Goal: Book appointment/travel/reservation

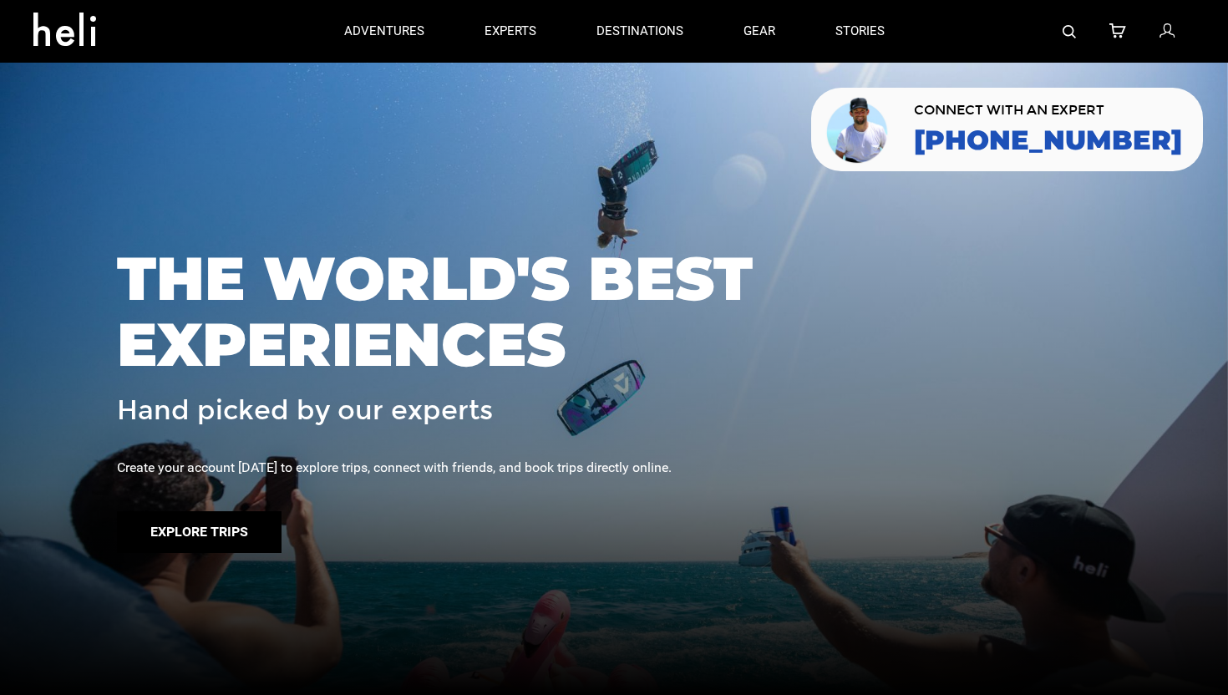
click at [219, 529] on button "Explore Trips" at bounding box center [199, 532] width 165 height 42
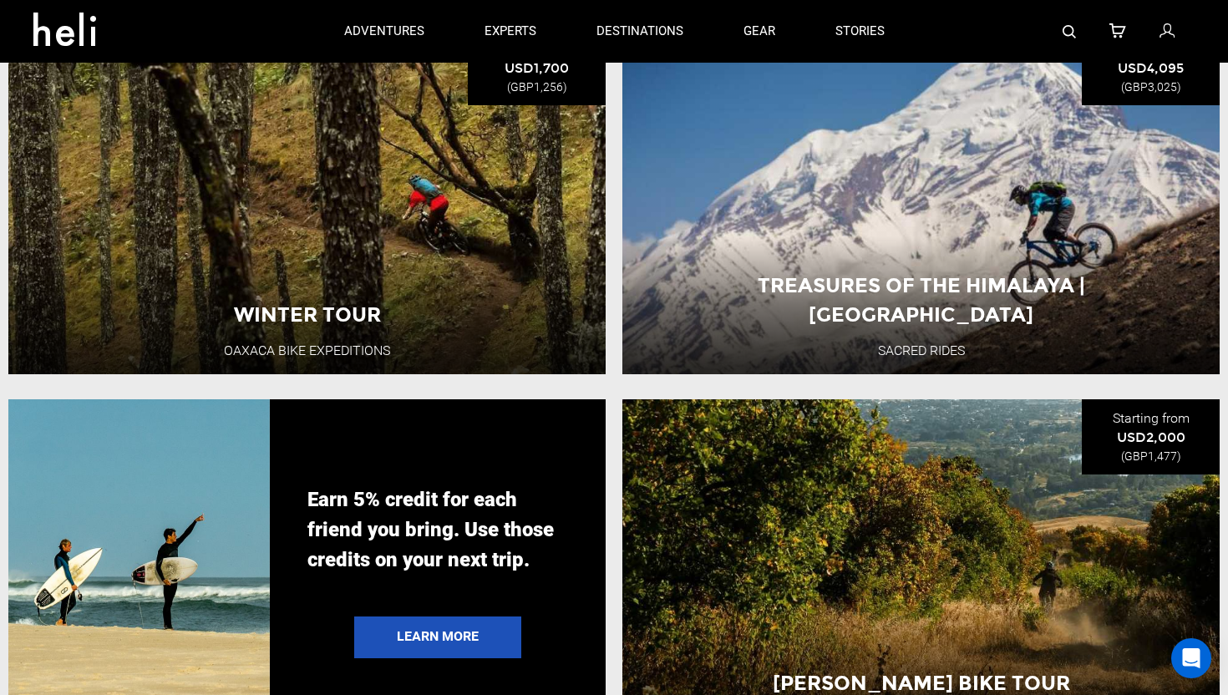
scroll to position [2368, 0]
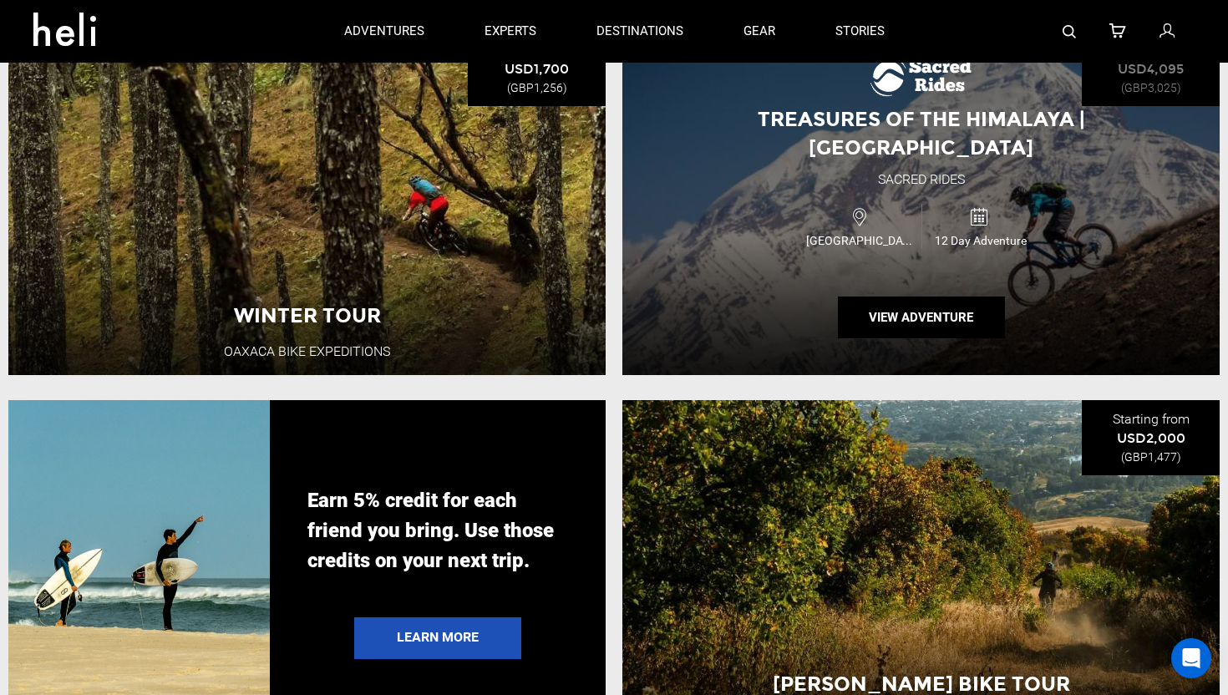
click at [752, 232] on div "Nepal 12 Day Adventure" at bounding box center [921, 226] width 358 height 56
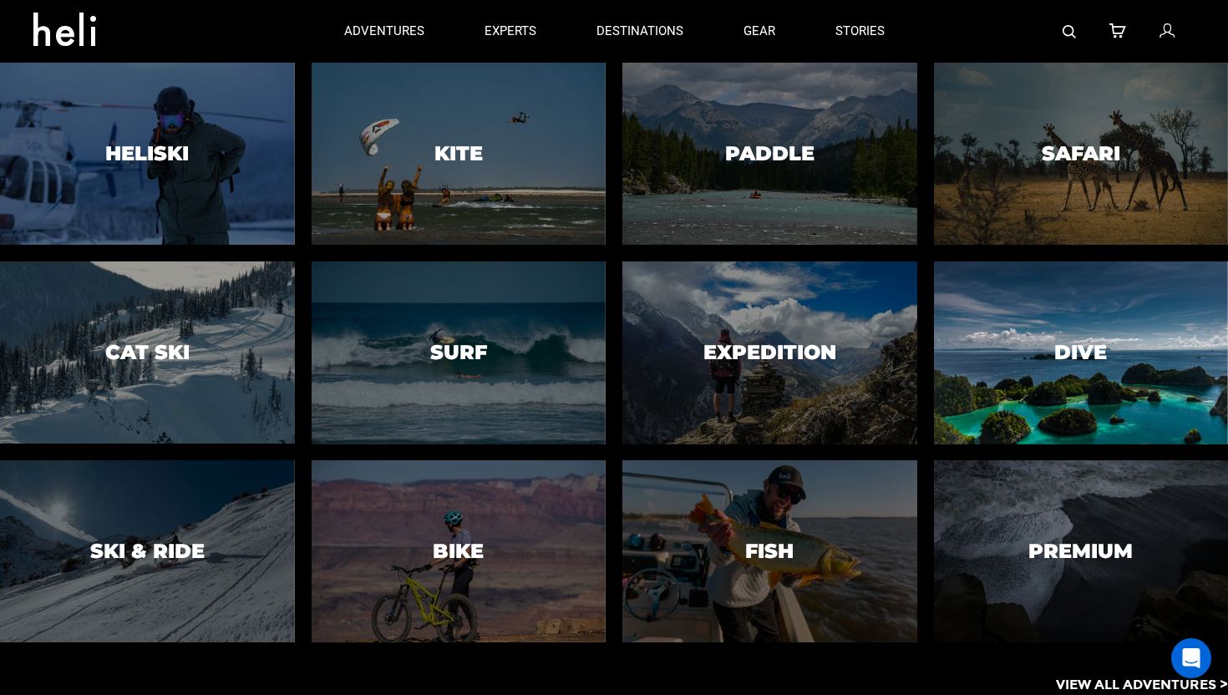
click at [1034, 357] on div at bounding box center [1080, 352] width 301 height 185
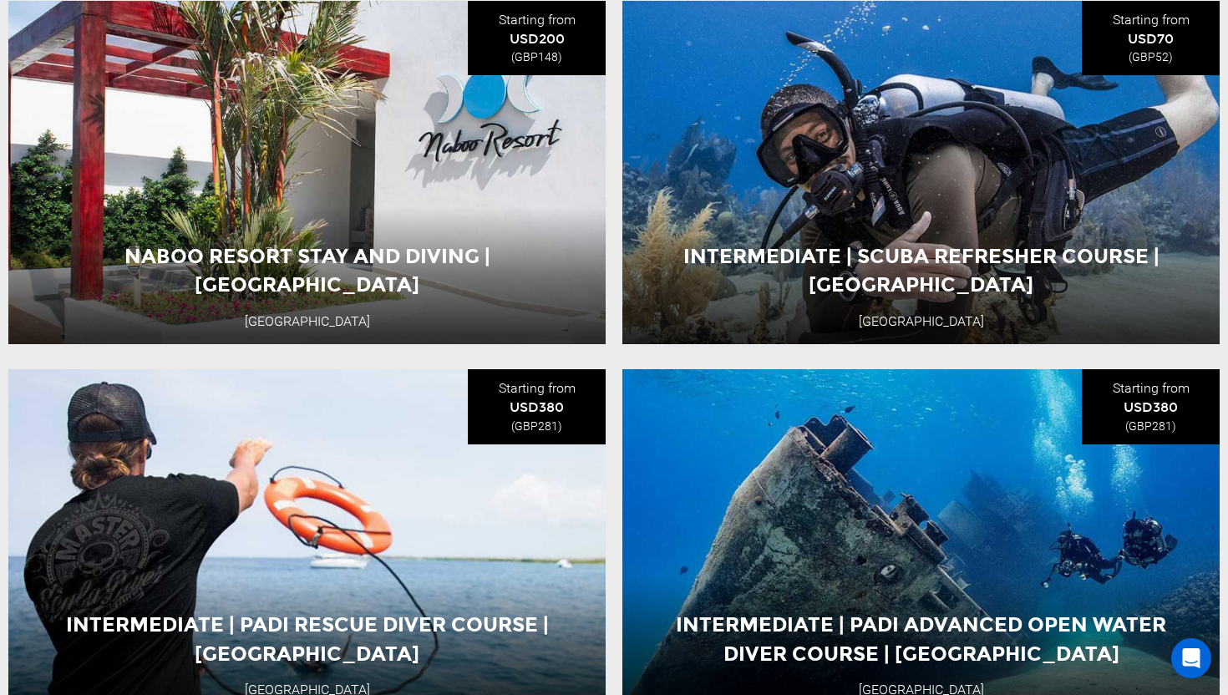
scroll to position [4067, 0]
